Goal: Task Accomplishment & Management: Manage account settings

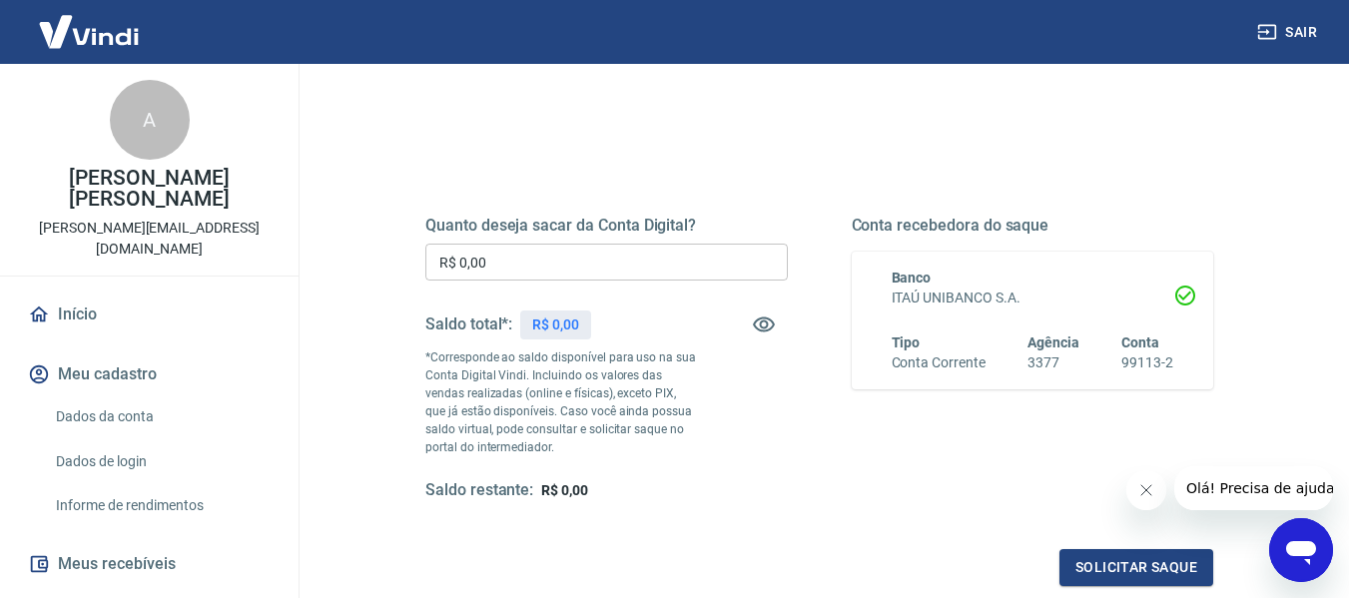
scroll to position [200, 0]
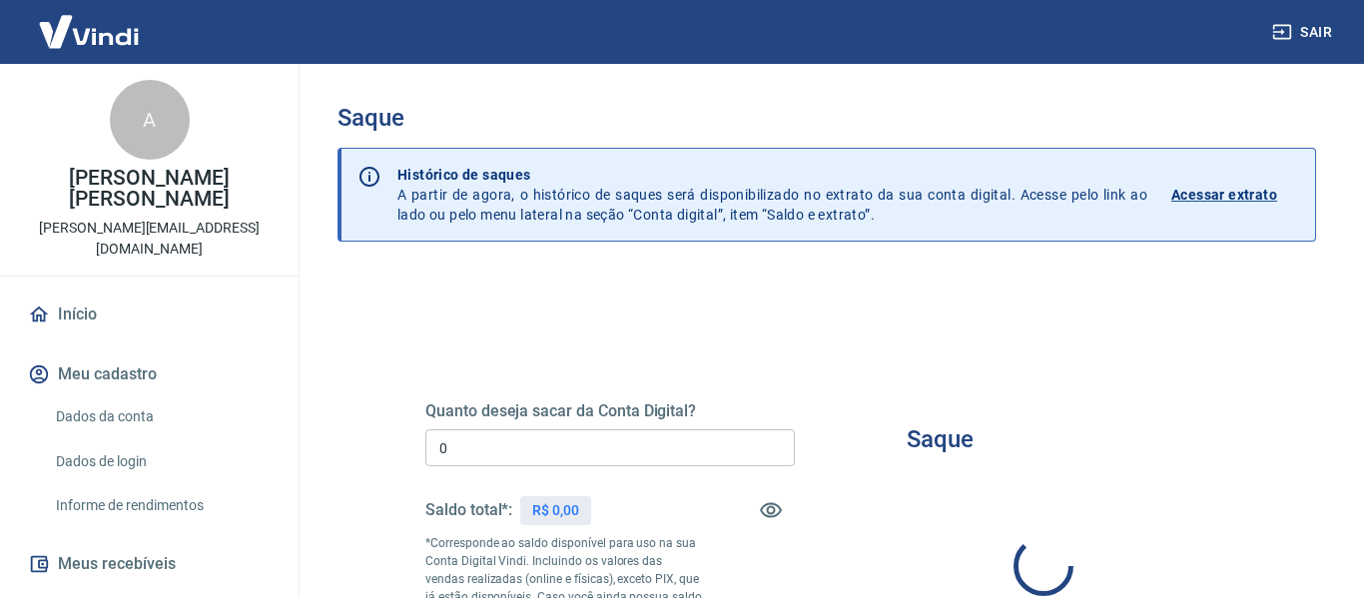
type input "R$ 0,00"
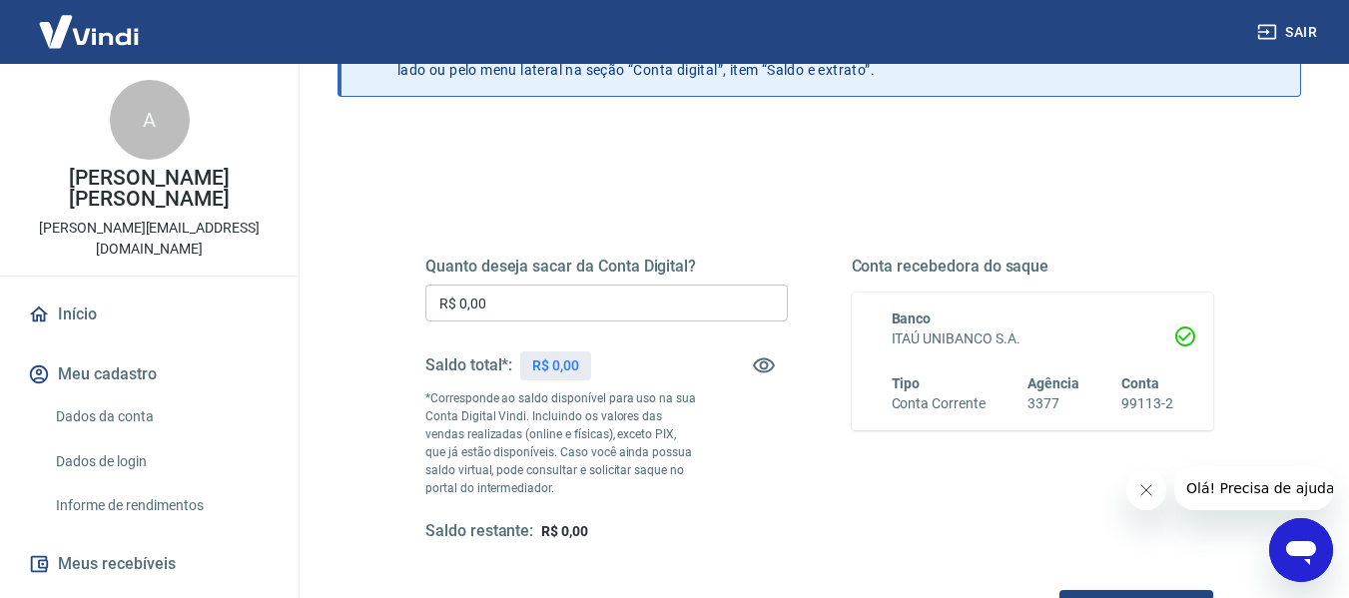
scroll to position [299, 0]
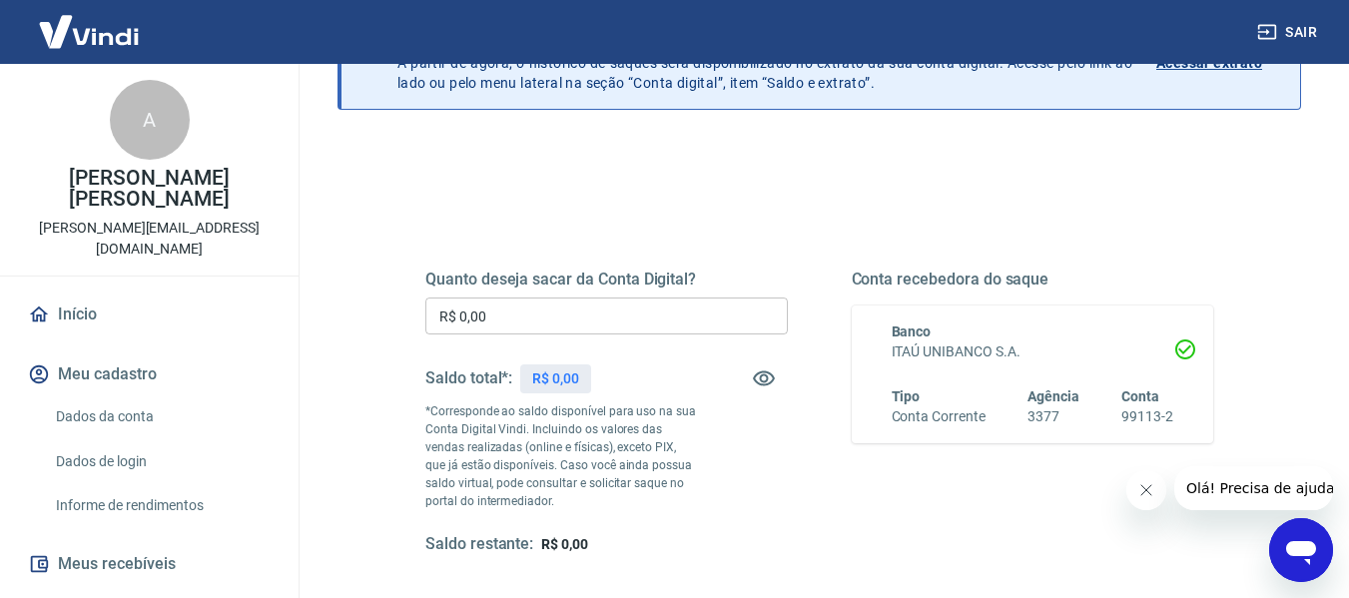
scroll to position [100, 0]
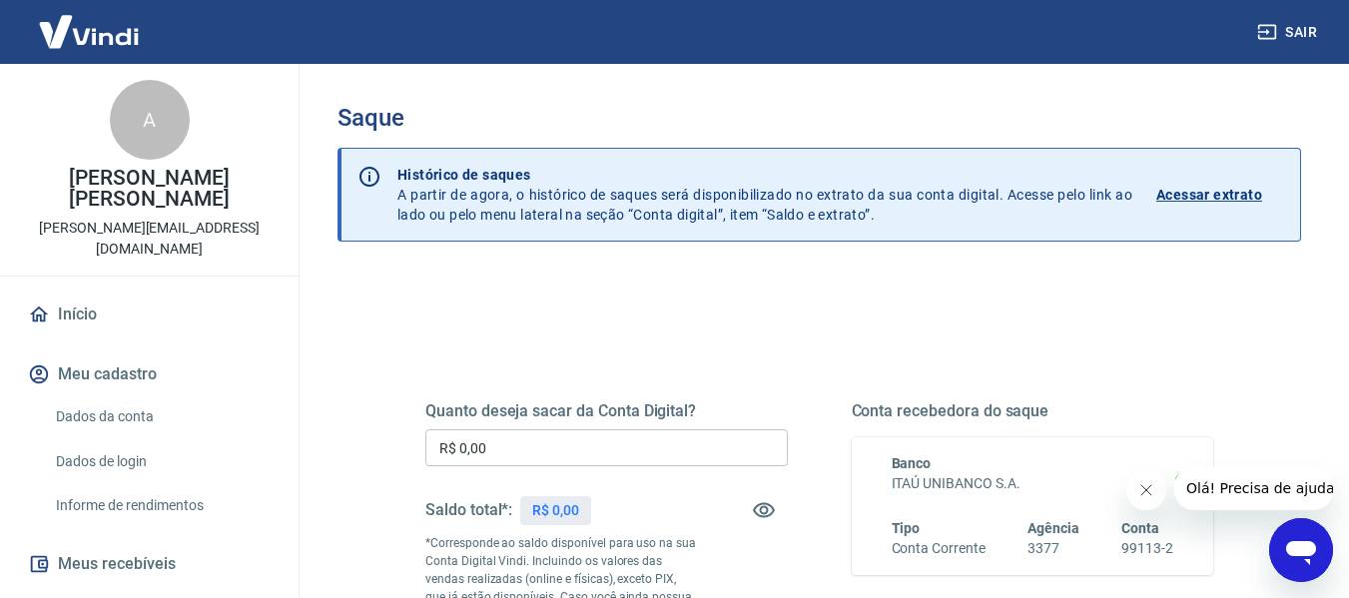
scroll to position [100, 0]
